Goal: Task Accomplishment & Management: Complete application form

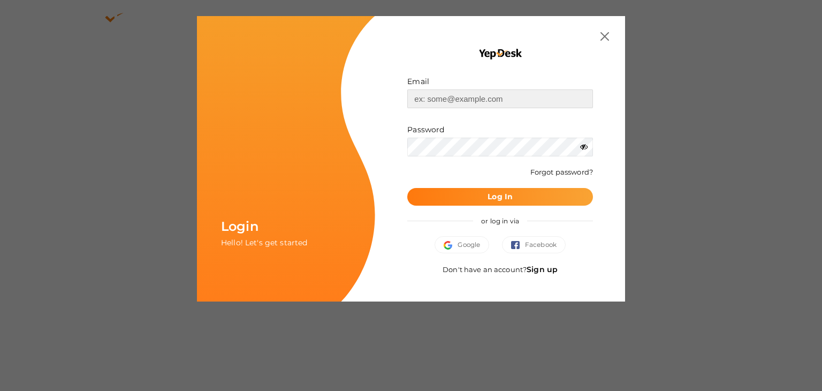
type input "[EMAIL_ADDRESS][DOMAIN_NAME]"
click at [496, 197] on b "Log In" at bounding box center [499, 197] width 25 height 10
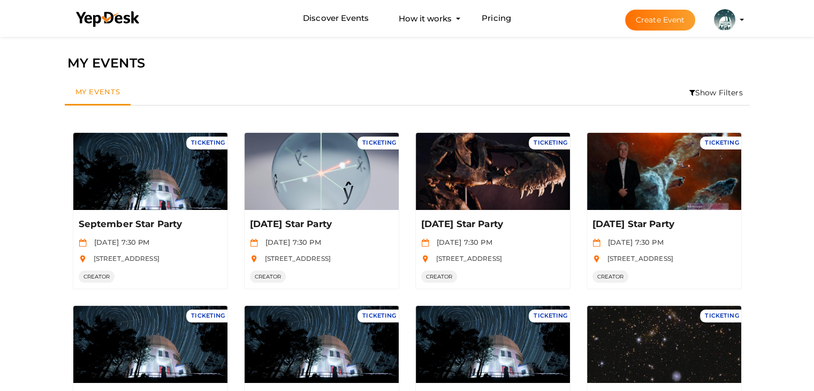
click at [646, 21] on button "Create Event" at bounding box center [660, 20] width 71 height 21
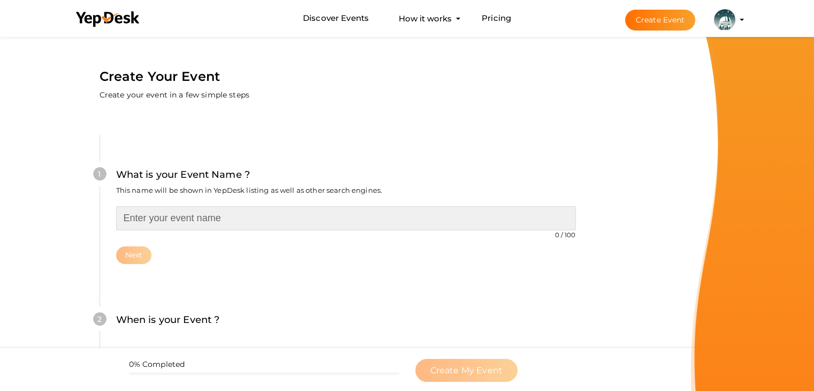
click at [176, 214] on input "text" at bounding box center [346, 218] width 460 height 24
type input "October AGM and Star Party"
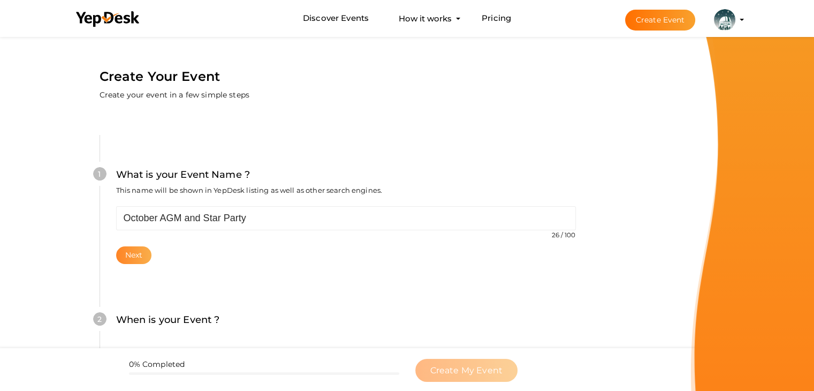
click at [138, 252] on button "Next" at bounding box center [134, 255] width 36 height 18
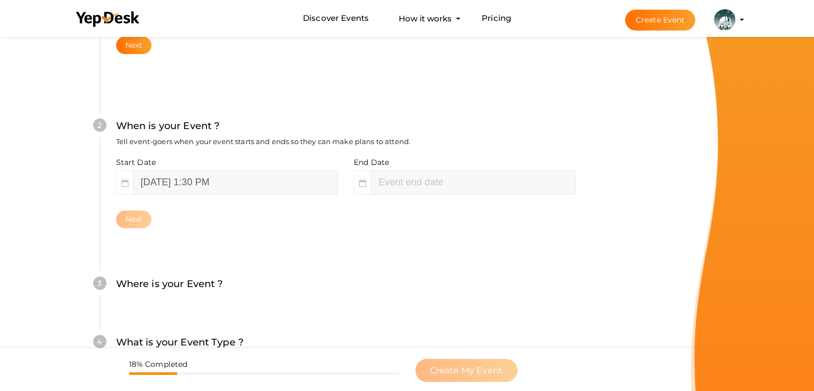
scroll to position [220, 0]
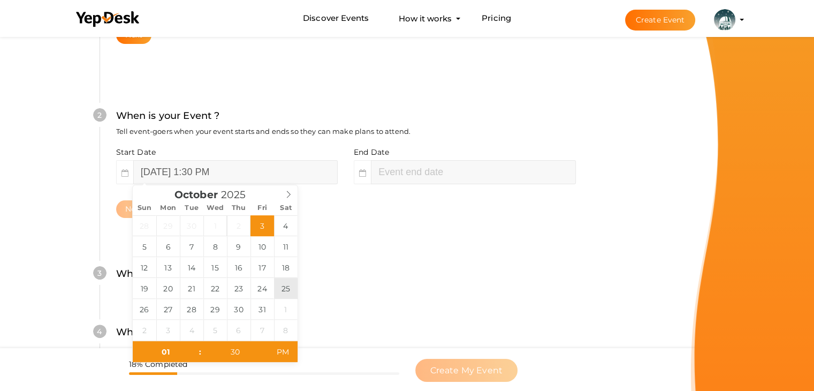
type input "[DATE] 1:30 PM"
type input "6"
type input "03"
type input "30"
type input "[DATE] 6:30 PM"
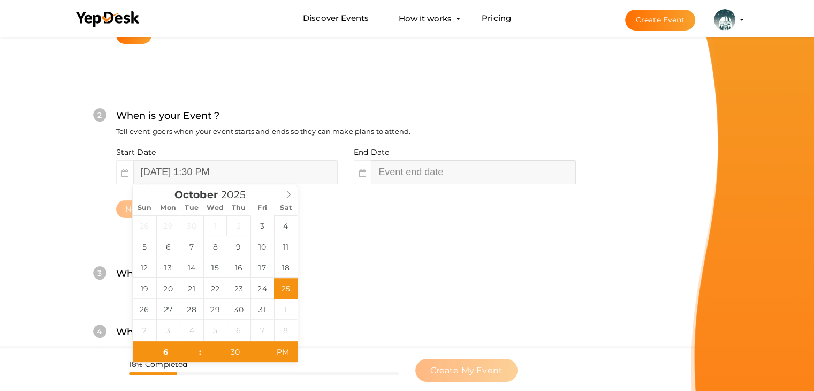
type input "[DATE] 3:30 PM"
click at [425, 172] on input "[DATE] 3:30 PM" at bounding box center [473, 172] width 204 height 24
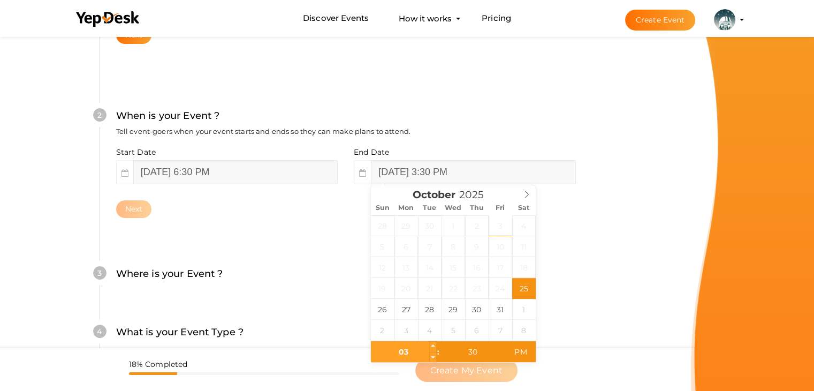
click at [414, 349] on input "03" at bounding box center [404, 351] width 66 height 21
type input "10"
type input "[DATE] 10:30 PM"
type input "00"
type input "[DATE] 10:00 PM"
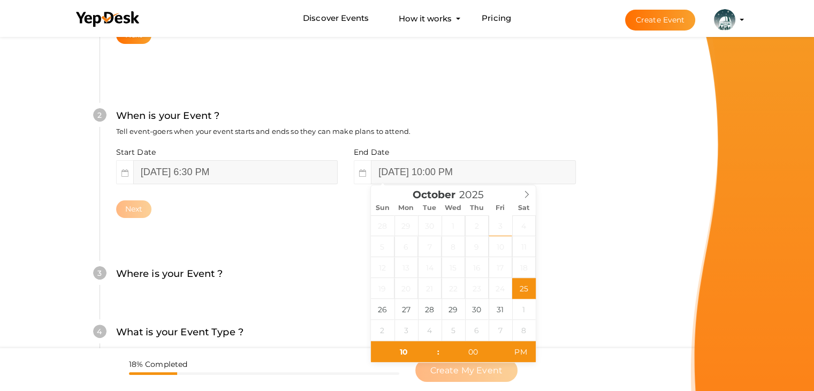
click at [659, 277] on form "Create Your Event Create your event in a few simple steps What is your Event Na…" at bounding box center [345, 203] width 691 height 779
click at [523, 167] on input "[DATE] 10:00 PM" at bounding box center [473, 172] width 204 height 24
click at [477, 350] on input "00" at bounding box center [473, 351] width 66 height 21
type input "00"
click at [627, 240] on div "Create Your Event Create your event in a few simple steps What is your Event Na…" at bounding box center [345, 203] width 573 height 779
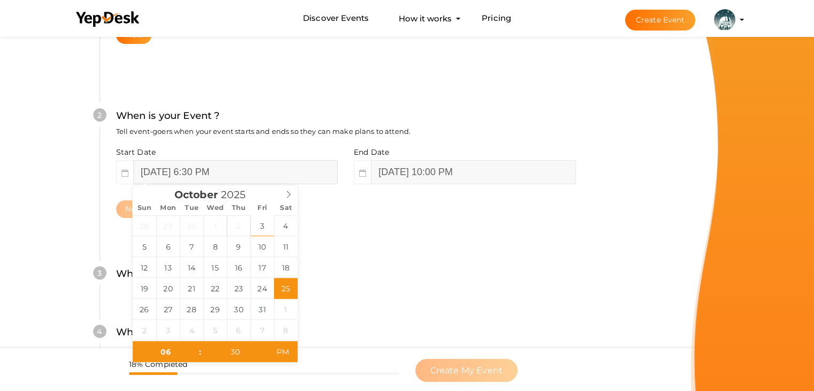
click at [278, 167] on input "[DATE] 6:30 PM" at bounding box center [235, 172] width 204 height 24
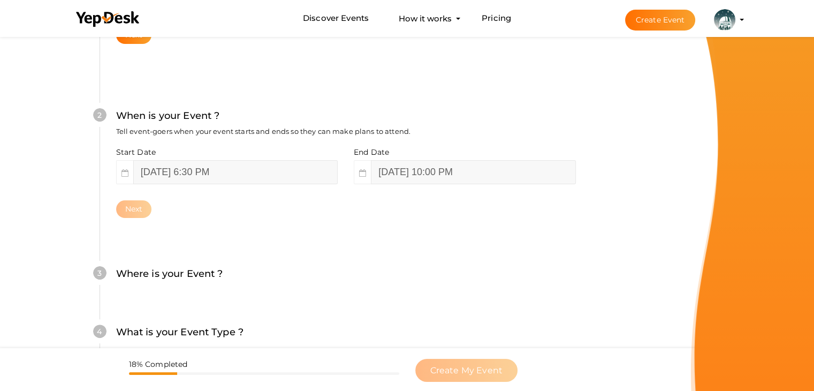
click at [376, 273] on div "Where is your Event ? Tell event-goers where your event location is." at bounding box center [346, 279] width 460 height 26
drag, startPoint x: 204, startPoint y: 155, endPoint x: 208, endPoint y: 167, distance: 13.0
click at [204, 155] on div "Start Date [DATE] 6:30 PM" at bounding box center [231, 165] width 230 height 37
click at [263, 173] on input "[DATE] 6:30 PM" at bounding box center [235, 172] width 204 height 24
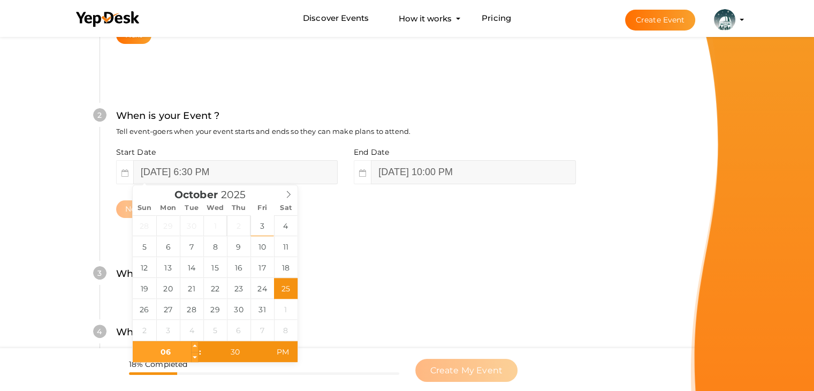
click at [182, 342] on input "06" at bounding box center [166, 351] width 66 height 21
click at [240, 353] on input "30" at bounding box center [235, 351] width 66 height 21
type input "31"
type input "[DATE] 6:31 PM"
click at [263, 345] on span at bounding box center [264, 346] width 7 height 11
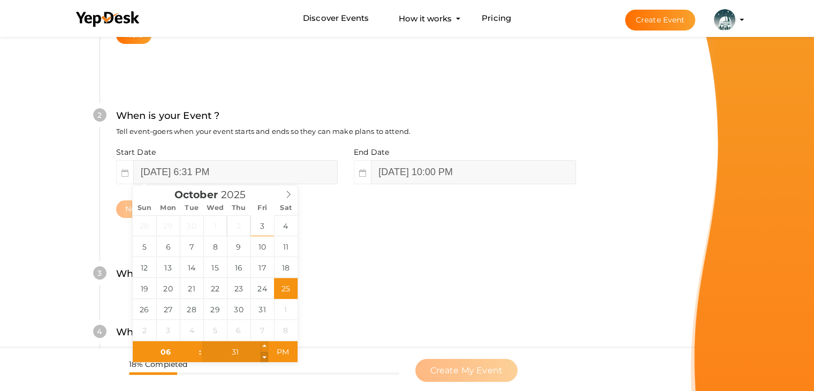
type input "30"
type input "[DATE] 6:30 PM"
click at [263, 357] on span at bounding box center [264, 357] width 7 height 11
click at [386, 239] on div "2 When is your Event ? Tell event-goers when your event starts and ends so they…" at bounding box center [346, 163] width 492 height 174
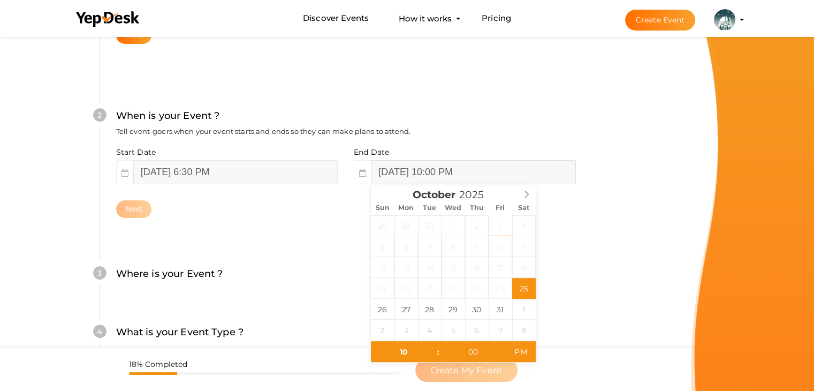
click at [510, 170] on input "[DATE] 10:00 PM" at bounding box center [473, 172] width 204 height 24
drag, startPoint x: 531, startPoint y: 289, endPoint x: 541, endPoint y: 289, distance: 10.7
type input "01"
type input "[DATE] 10:01 PM"
click at [501, 343] on span at bounding box center [501, 346] width 7 height 11
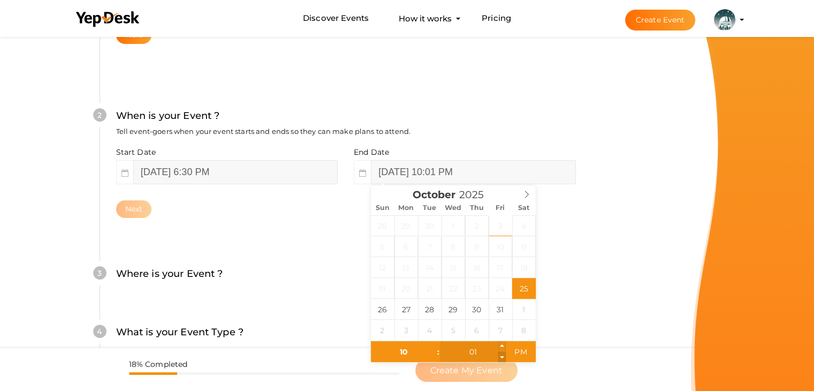
type input "00"
type input "[DATE] 10:00 PM"
click at [503, 356] on span at bounding box center [501, 357] width 7 height 11
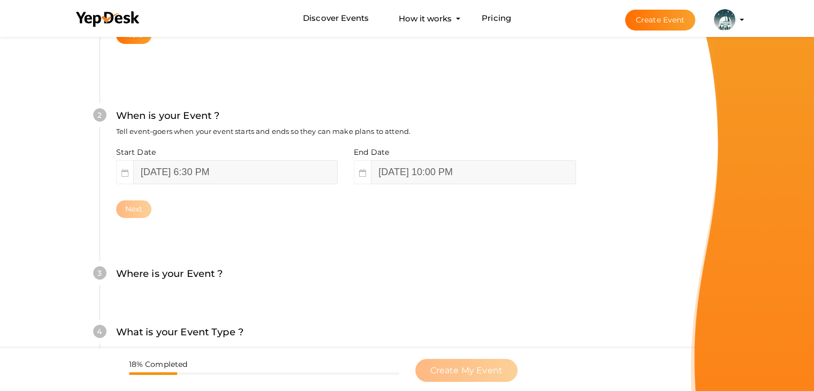
click at [593, 326] on div "What is your Event Name ? This name will be shown in YepDesk listing as well as…" at bounding box center [345, 199] width 556 height 632
drag, startPoint x: 118, startPoint y: 198, endPoint x: 153, endPoint y: 222, distance: 42.3
click at [131, 214] on div "Start Date [DATE] 6:30 PM End Date [DATE] 10:00 PM Next" at bounding box center [346, 182] width 460 height 71
click at [135, 208] on button "Next" at bounding box center [134, 209] width 36 height 18
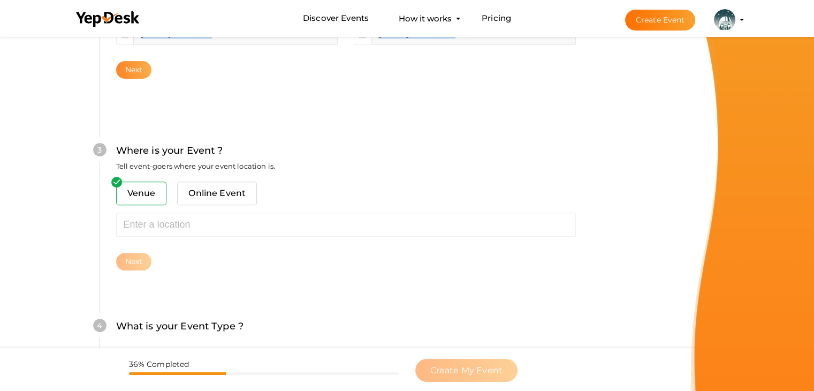
scroll to position [394, 0]
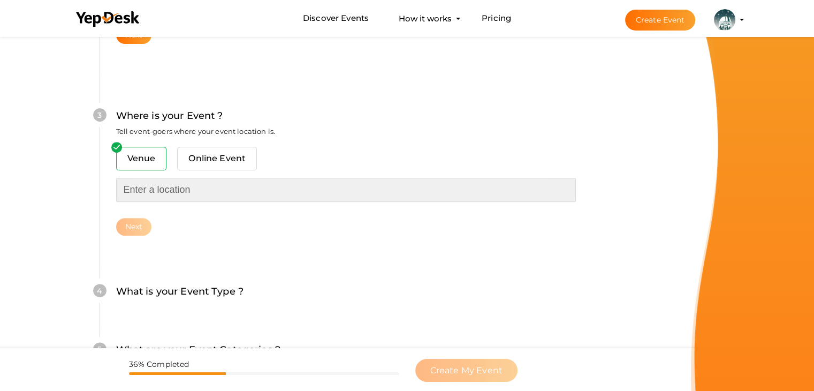
click at [170, 197] on input "text" at bounding box center [346, 190] width 460 height 24
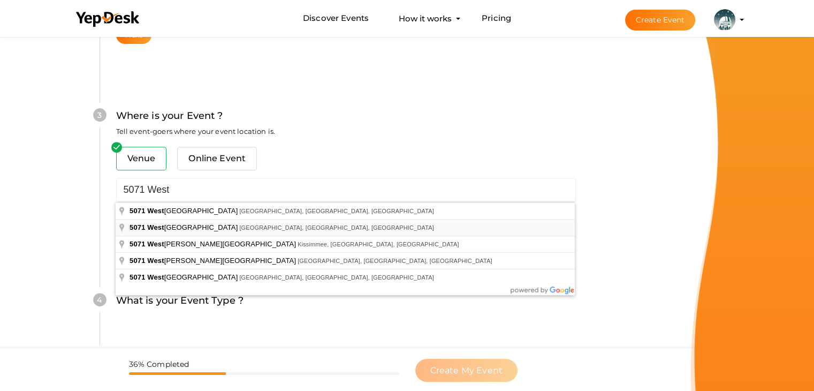
type input "[STREET_ADDRESS]"
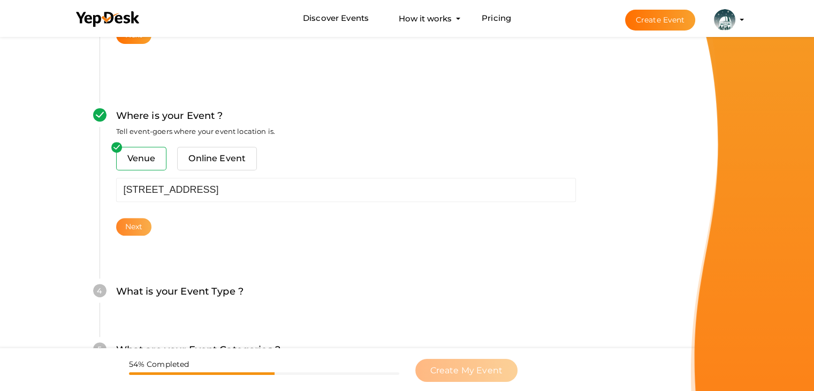
click at [135, 222] on button "Next" at bounding box center [134, 227] width 36 height 18
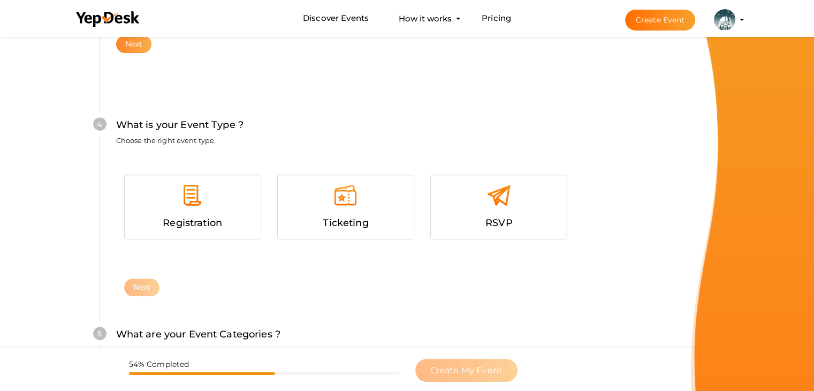
scroll to position [585, 0]
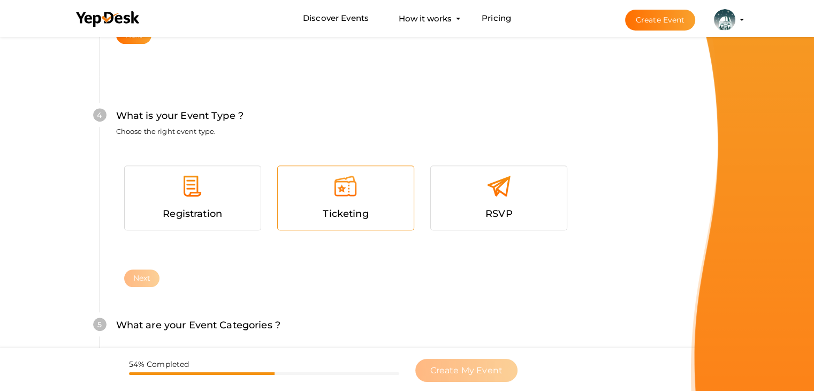
click at [376, 203] on div at bounding box center [346, 190] width 120 height 32
click at [138, 273] on button "Next" at bounding box center [142, 278] width 36 height 18
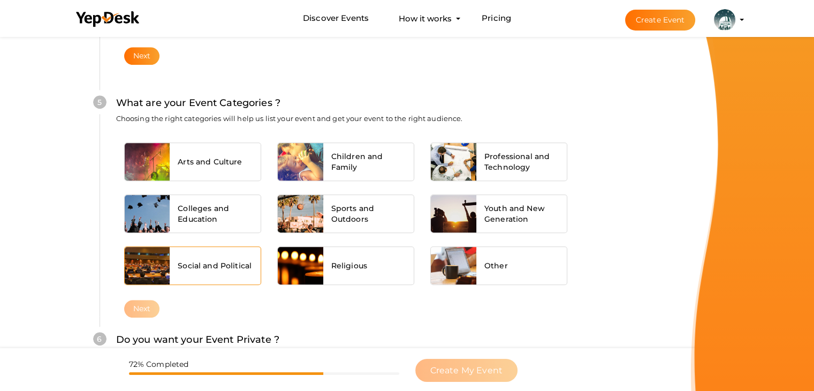
scroll to position [810, 0]
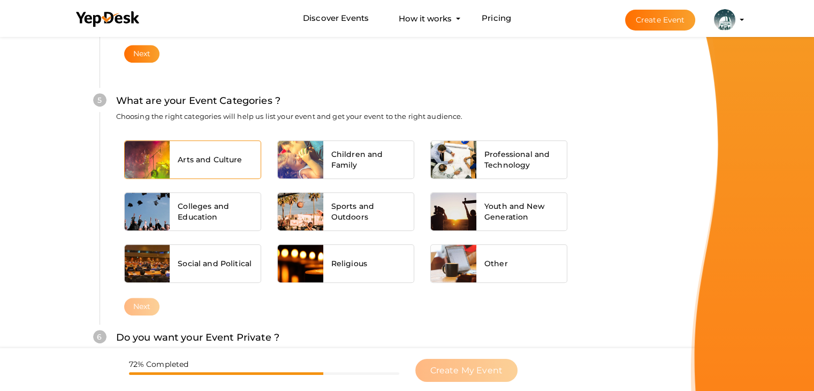
click at [222, 156] on span "Arts and Culture" at bounding box center [210, 159] width 64 height 11
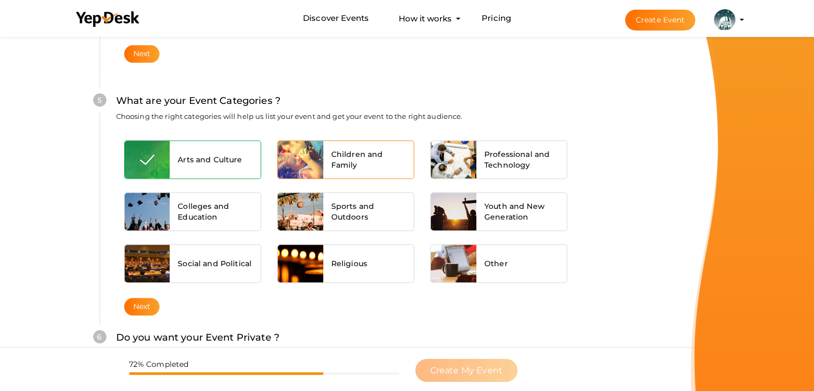
click at [340, 170] on div "Children and Family" at bounding box center [368, 159] width 91 height 37
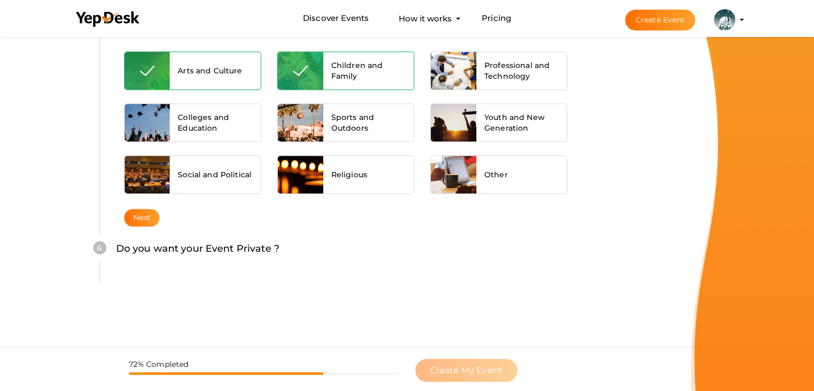
click at [142, 215] on button "Next" at bounding box center [142, 218] width 36 height 18
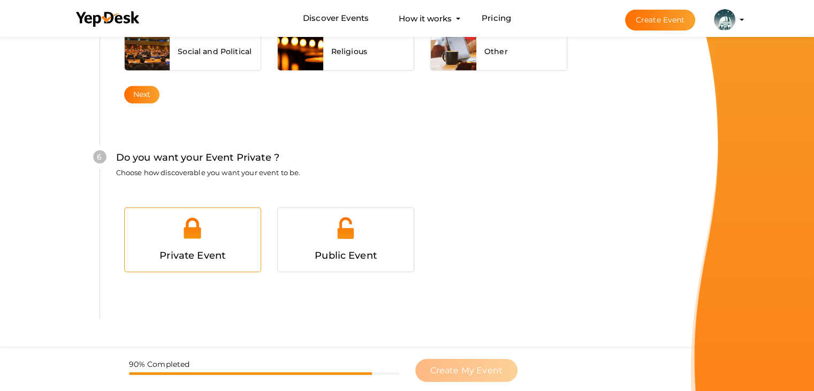
scroll to position [1044, 0]
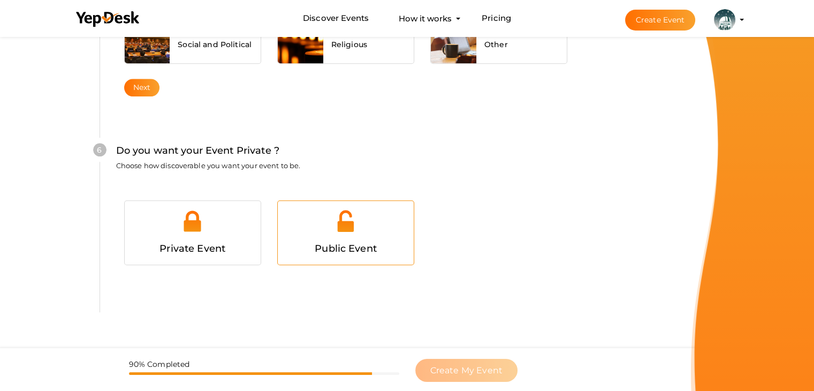
click at [338, 242] on span "Public Event" at bounding box center [346, 248] width 62 height 12
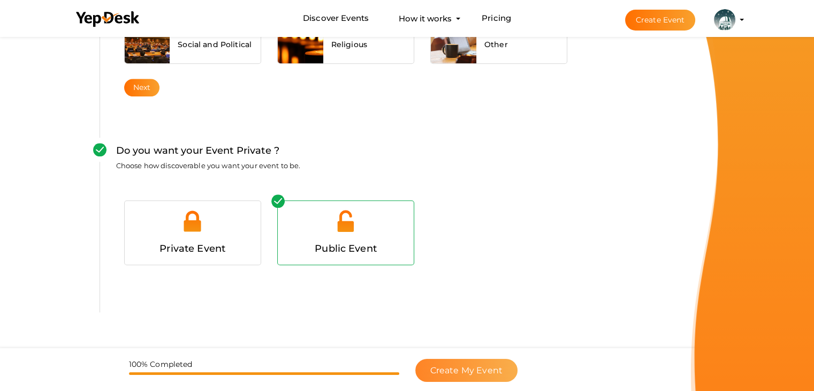
click at [464, 371] on span "Create My Event" at bounding box center [466, 370] width 72 height 10
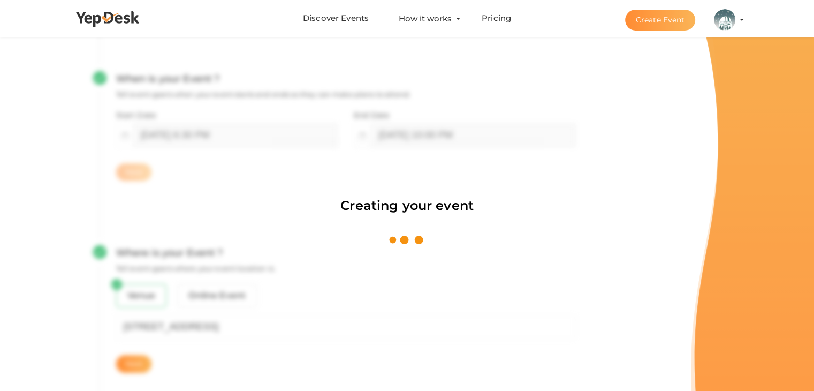
scroll to position [161, 0]
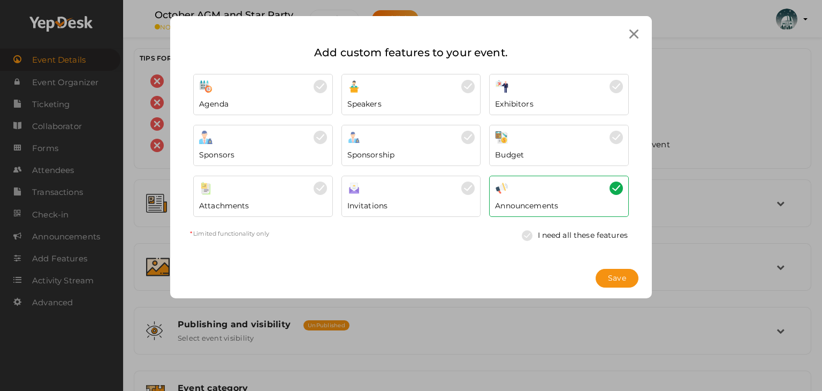
click at [552, 234] on link "I need all these features" at bounding box center [574, 235] width 117 height 20
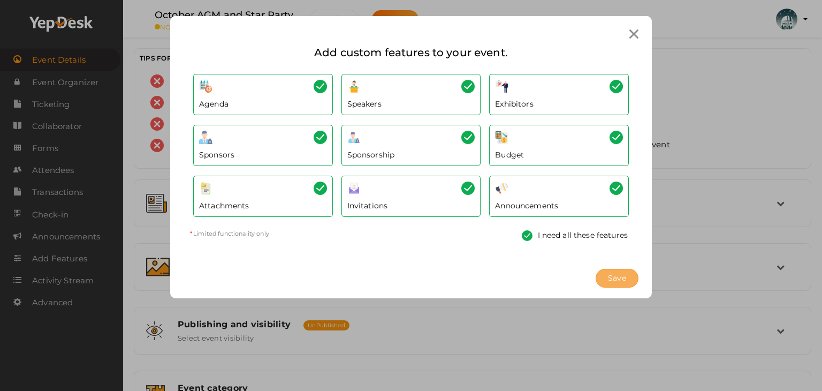
click at [617, 274] on span "Save" at bounding box center [617, 277] width 18 height 11
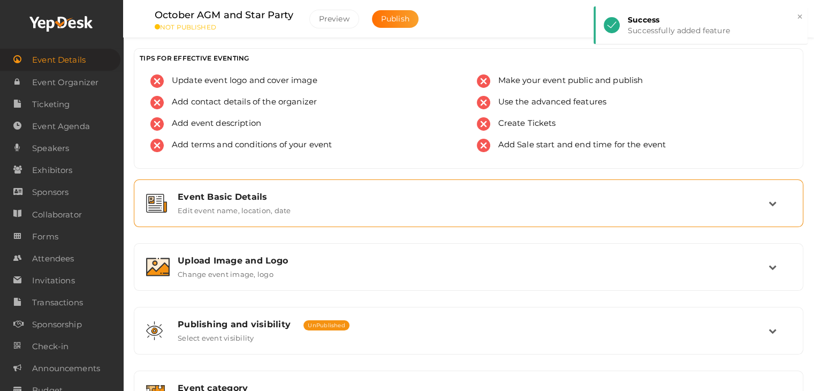
click at [257, 219] on div "Event Basic Details Edit event name, location, date" at bounding box center [469, 203] width 658 height 36
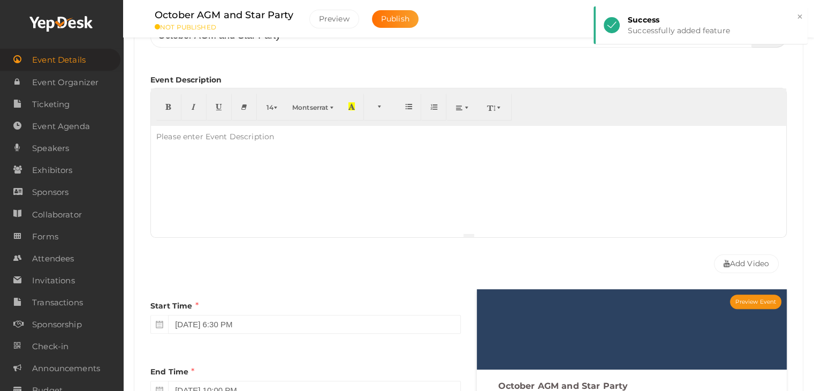
scroll to position [268, 0]
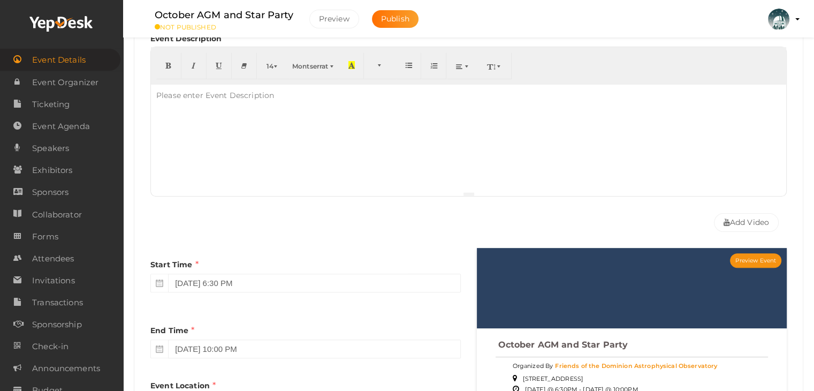
click at [219, 103] on div "Please enter Event Description" at bounding box center [215, 95] width 128 height 21
paste div
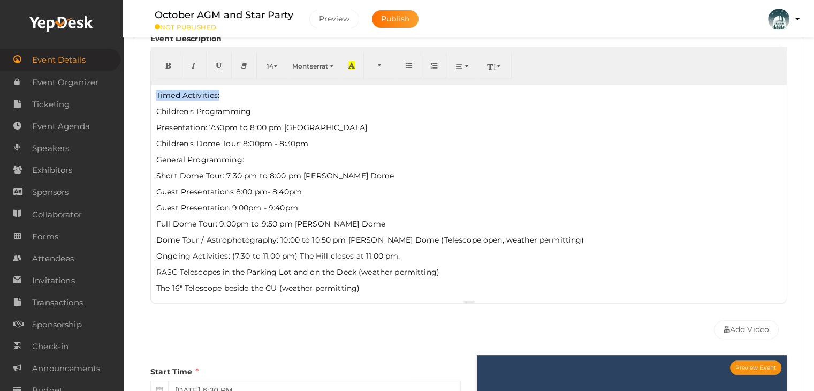
drag, startPoint x: 233, startPoint y: 95, endPoint x: 143, endPoint y: 90, distance: 90.0
click at [143, 90] on div "Event Name October AGM and Star Party 26/100 Invalid Event Name Event Name leng…" at bounding box center [468, 155] width 652 height 377
click at [167, 63] on icon "button" at bounding box center [168, 65] width 6 height 8
click at [211, 125] on p "Presentation: 7:30pm to 8:00 pm [GEOGRAPHIC_DATA]" at bounding box center [468, 127] width 624 height 11
click at [246, 143] on p "Children's Dome Tour: 8:00pm - 8:30pm" at bounding box center [468, 143] width 624 height 11
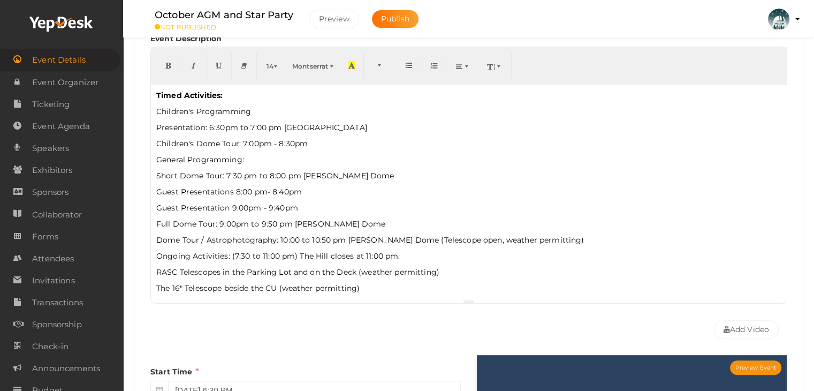
click at [283, 140] on p "Children's Dome Tour: 7:00pm - 8:30pm" at bounding box center [468, 143] width 624 height 11
click at [228, 172] on p "Short Dome Tour: 7:30 pm to 8:00 pm [PERSON_NAME] Dome" at bounding box center [468, 175] width 624 height 11
click at [270, 174] on p "Short Dome Tour: 6:30 pm to 8:00 pm [PERSON_NAME] Dome" at bounding box center [468, 175] width 624 height 11
click at [240, 191] on p "Guest Presentations 8:00 pm- 8:40pm" at bounding box center [468, 191] width 624 height 11
click at [274, 191] on p "Guest Presentations 7:00 pm- 8:40pm" at bounding box center [468, 191] width 624 height 11
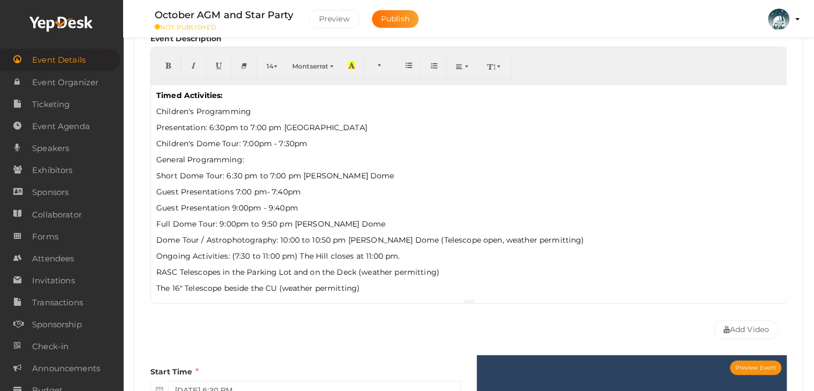
click at [234, 208] on p "Guest Presentation 9:00pm - 9:40pm" at bounding box center [468, 207] width 624 height 11
click at [270, 207] on p "Guest Presentation 8:00pm - 9:40pm" at bounding box center [468, 207] width 624 height 11
click at [223, 221] on p "Full Dome Tour: 9:00pm to 9:50 pm [PERSON_NAME] Dome" at bounding box center [468, 223] width 624 height 11
click at [263, 224] on p "Full Dome Tour: 8:00pm to 9:50 pm [PERSON_NAME] Dome" at bounding box center [468, 223] width 624 height 11
click at [285, 236] on p "Dome Tour / Astrophotography: 10:00 to 10:50 pm [PERSON_NAME] Dome (Telescope o…" at bounding box center [468, 239] width 624 height 11
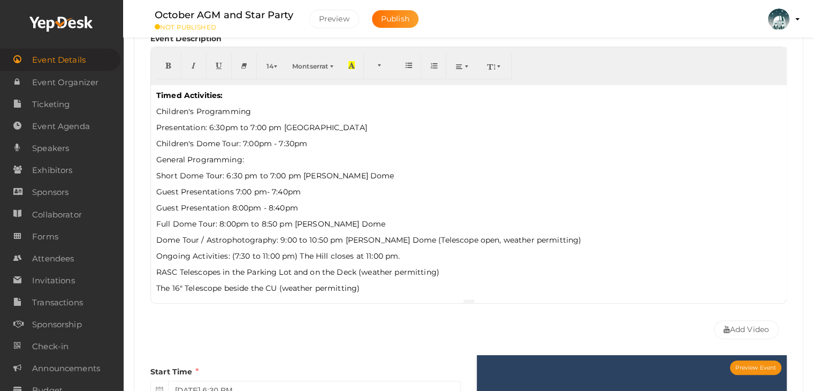
click at [312, 238] on p "Dome Tour / Astrophotography: 9:00 to 10:50 pm [PERSON_NAME] Dome (Telescope op…" at bounding box center [468, 239] width 624 height 11
click at [235, 255] on p "Ongoing Activities: (7:30 to 11:00 pm) The Hill closes at 11:00 pm." at bounding box center [468, 255] width 624 height 11
click at [265, 253] on p "Ongoing Activities: (6:30 to 11:00 pm) The Hill closes at 11:00 pm." at bounding box center [468, 255] width 624 height 11
click at [369, 256] on p "Ongoing Activities: (6:30 to 10:00 pm) The Hill closes at 11:00 pm." at bounding box center [468, 255] width 624 height 11
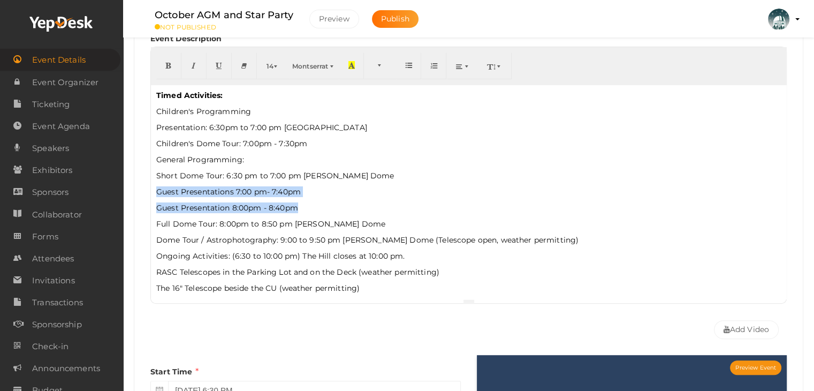
drag, startPoint x: 157, startPoint y: 193, endPoint x: 297, endPoint y: 210, distance: 140.7
click at [302, 210] on div "Timed Activities: Children's Programming Presentation: 6:30pm to 7:00 pm [GEO…" at bounding box center [468, 192] width 635 height 214
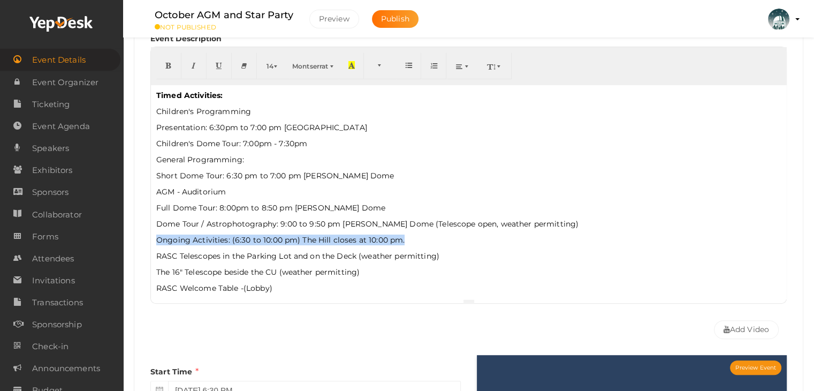
drag, startPoint x: 156, startPoint y: 240, endPoint x: 415, endPoint y: 241, distance: 259.0
click at [414, 240] on p "Ongoing Activities: (6:30 to 10:00 pm) The Hill closes at 10:00 pm." at bounding box center [468, 239] width 624 height 11
click at [169, 63] on icon "button" at bounding box center [168, 65] width 6 height 8
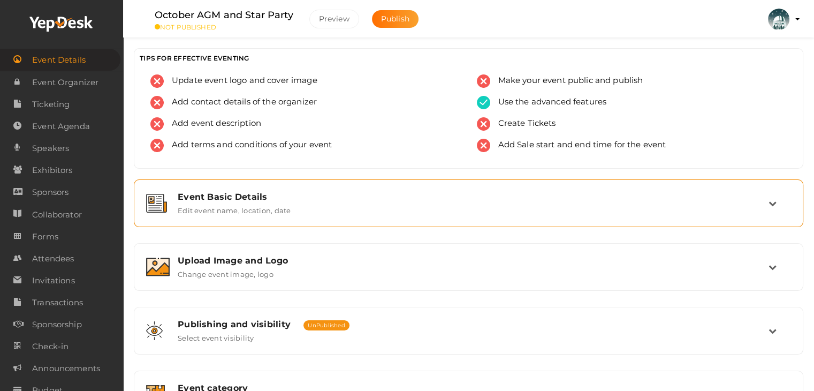
scroll to position [180, 0]
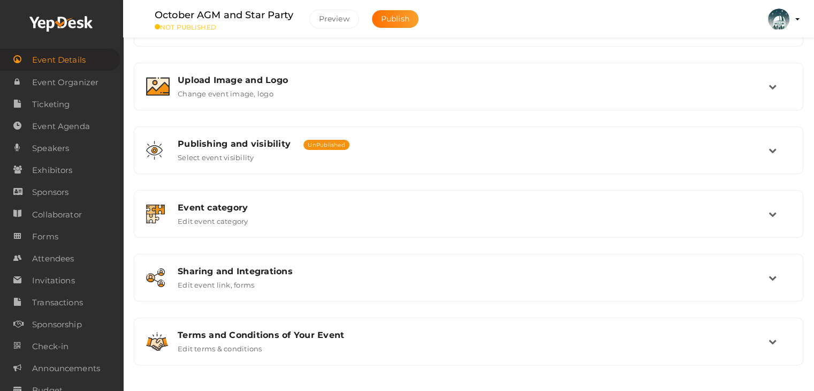
click at [785, 24] on img at bounding box center [778, 19] width 21 height 21
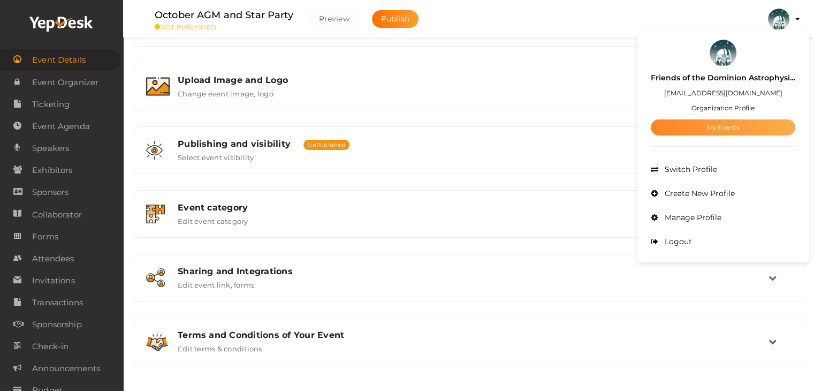
click at [732, 125] on link "My Events" at bounding box center [723, 127] width 144 height 16
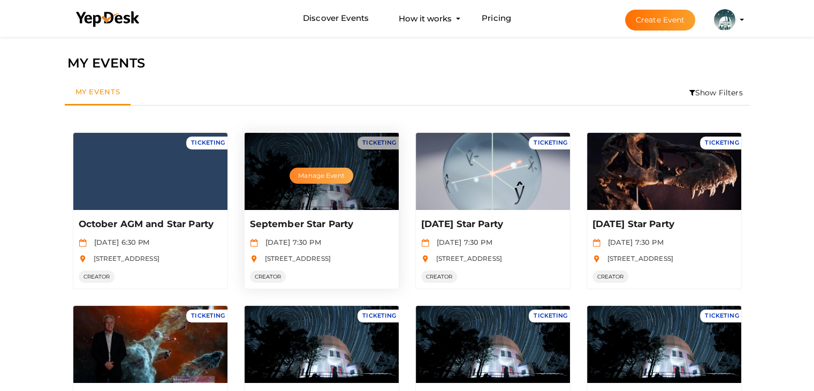
click at [316, 180] on button "Manage Event" at bounding box center [320, 175] width 63 height 16
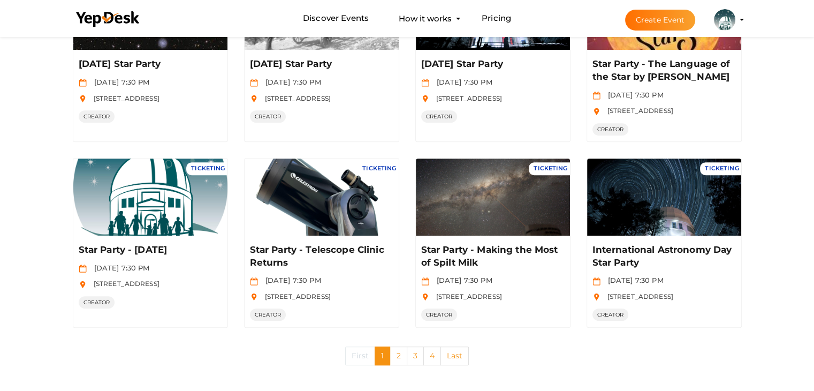
scroll to position [507, 0]
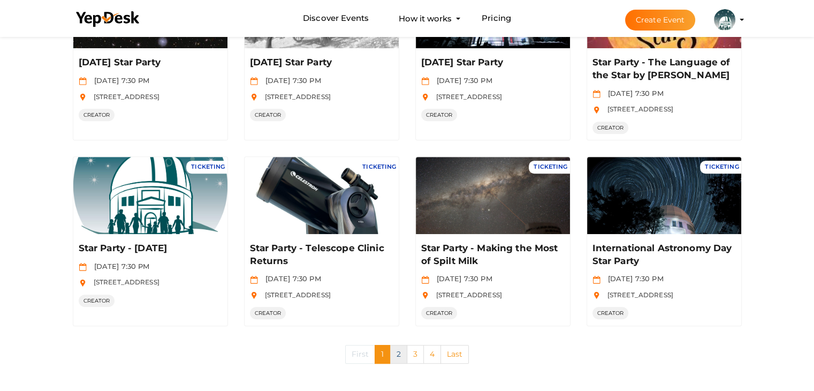
click at [399, 349] on link "2" at bounding box center [398, 354] width 17 height 19
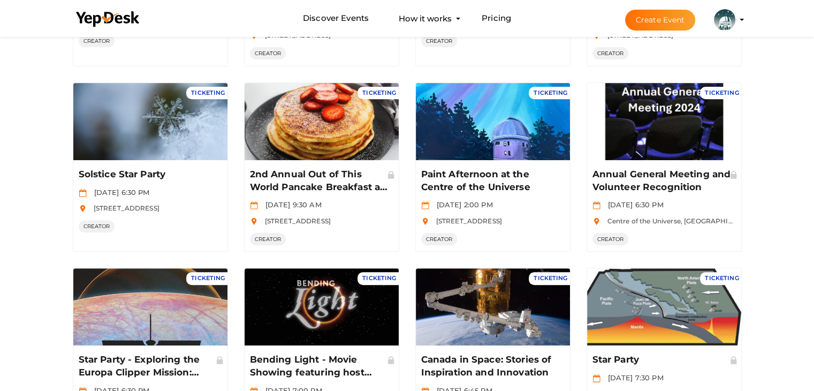
scroll to position [428, 0]
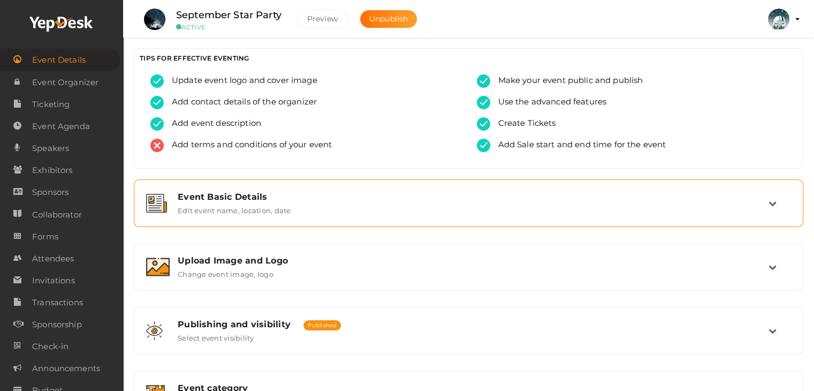
click at [239, 208] on label "Edit event name, location, date" at bounding box center [234, 208] width 113 height 13
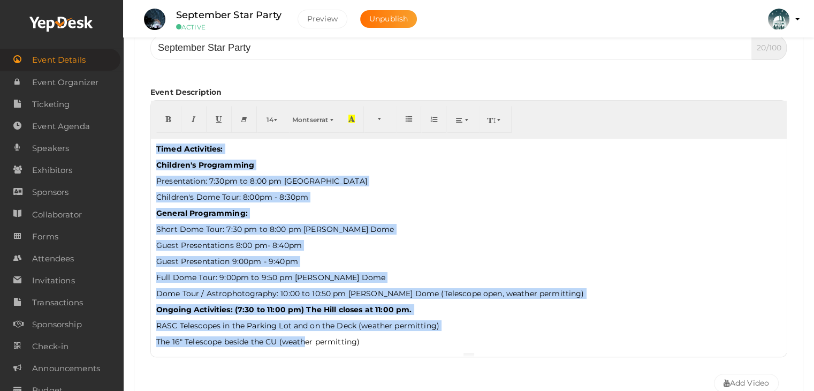
scroll to position [86, 0]
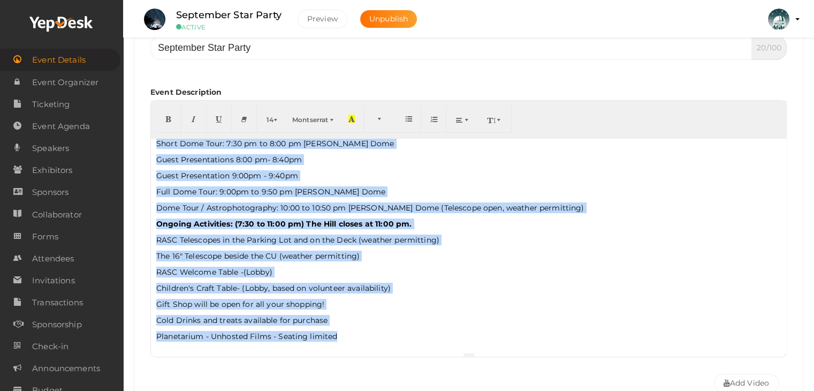
drag, startPoint x: 156, startPoint y: 147, endPoint x: 390, endPoint y: 364, distance: 319.5
click at [390, 362] on div "Event Name September Star Party 20/100 Invalid Event Name Event Name length exc…" at bounding box center [468, 191] width 636 height 341
copy div "Timed Activities: Children's Programming Presentation: 7:30pm to 8:00 pm Black …"
